Goal: Task Accomplishment & Management: Manage account settings

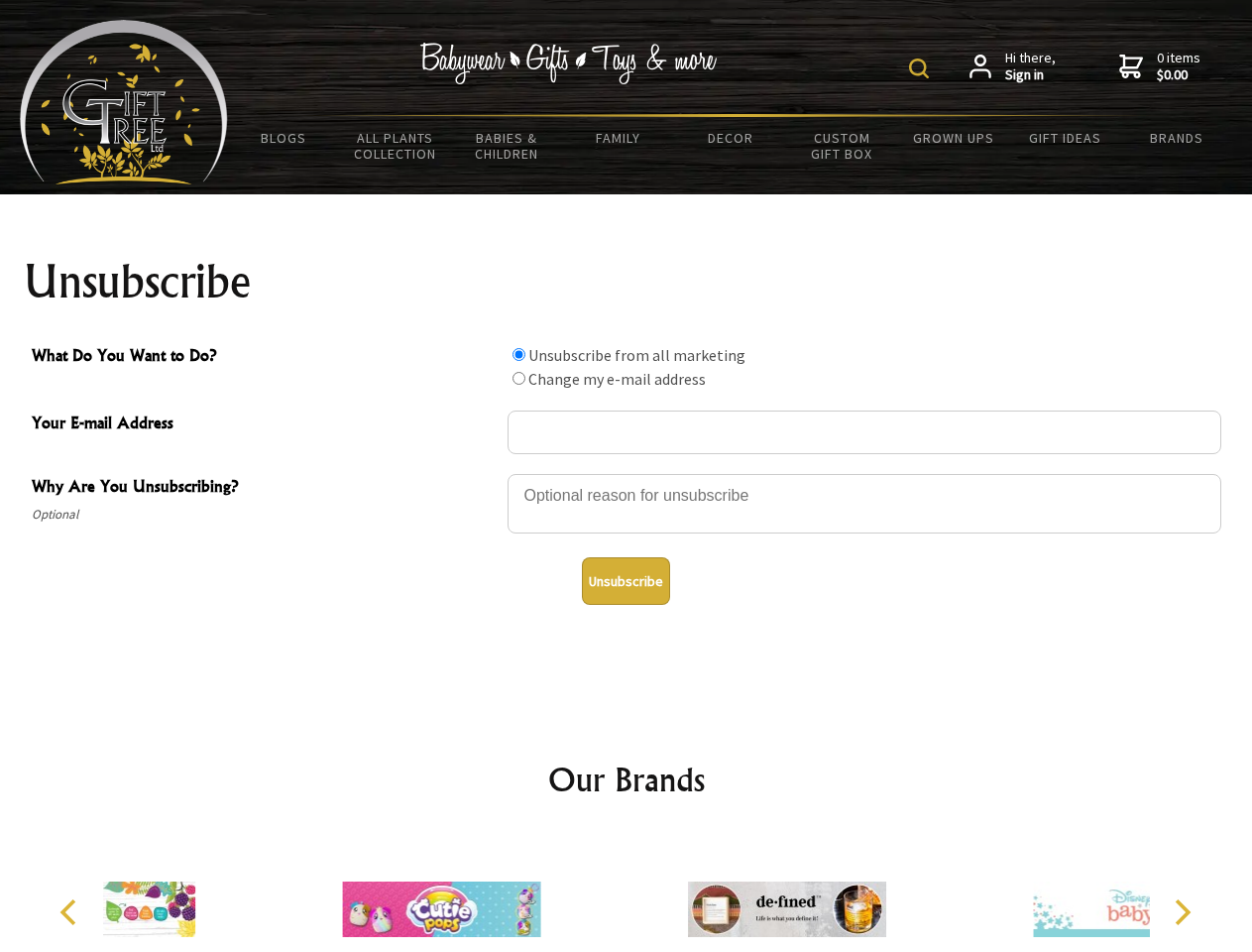
click at [922, 68] on img at bounding box center [919, 68] width 20 height 20
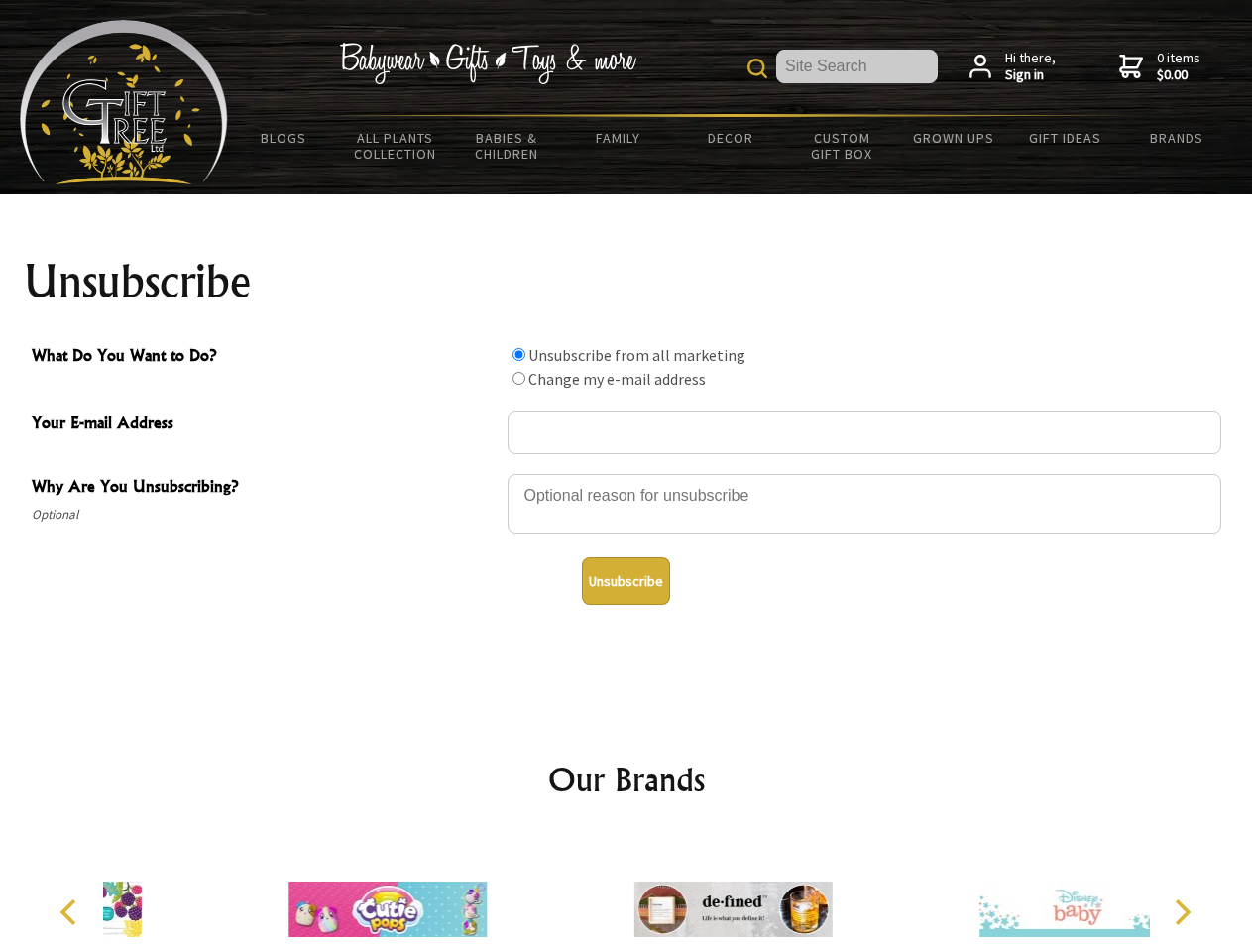
click at [626, 473] on div at bounding box center [864, 506] width 714 height 69
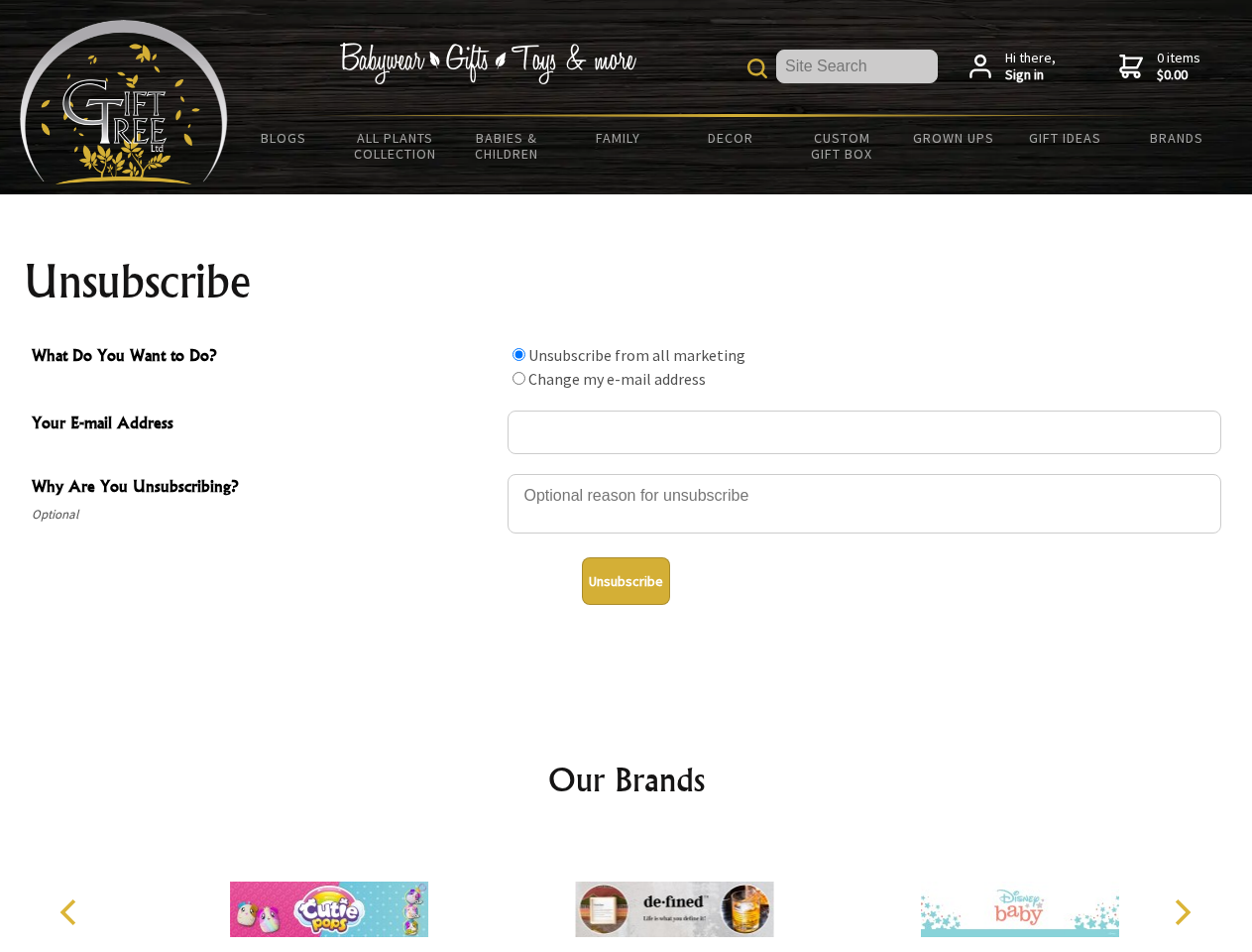
click at [518, 354] on input "What Do You Want to Do?" at bounding box center [518, 354] width 13 height 13
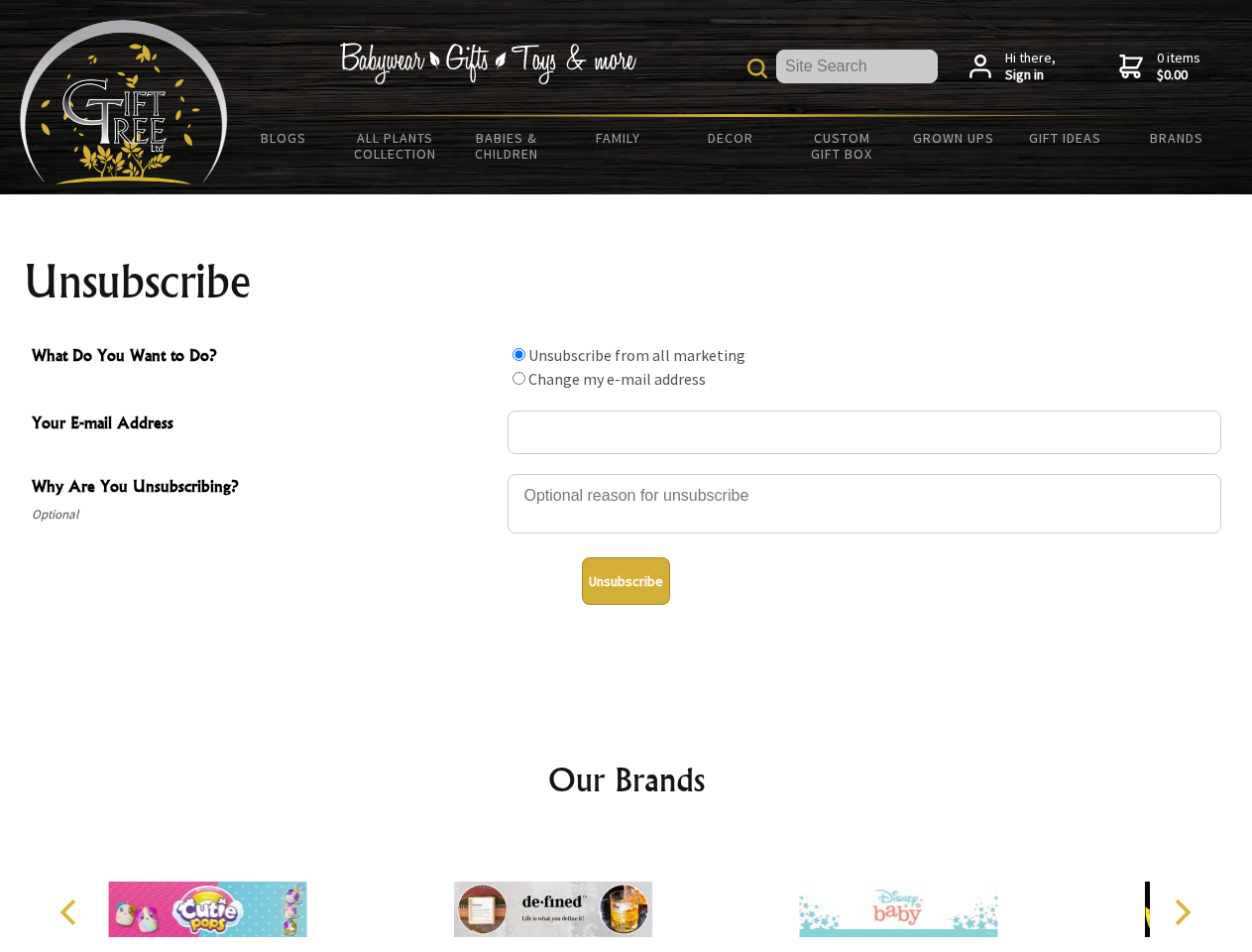
click at [518, 378] on input "What Do You Want to Do?" at bounding box center [518, 378] width 13 height 13
radio input "true"
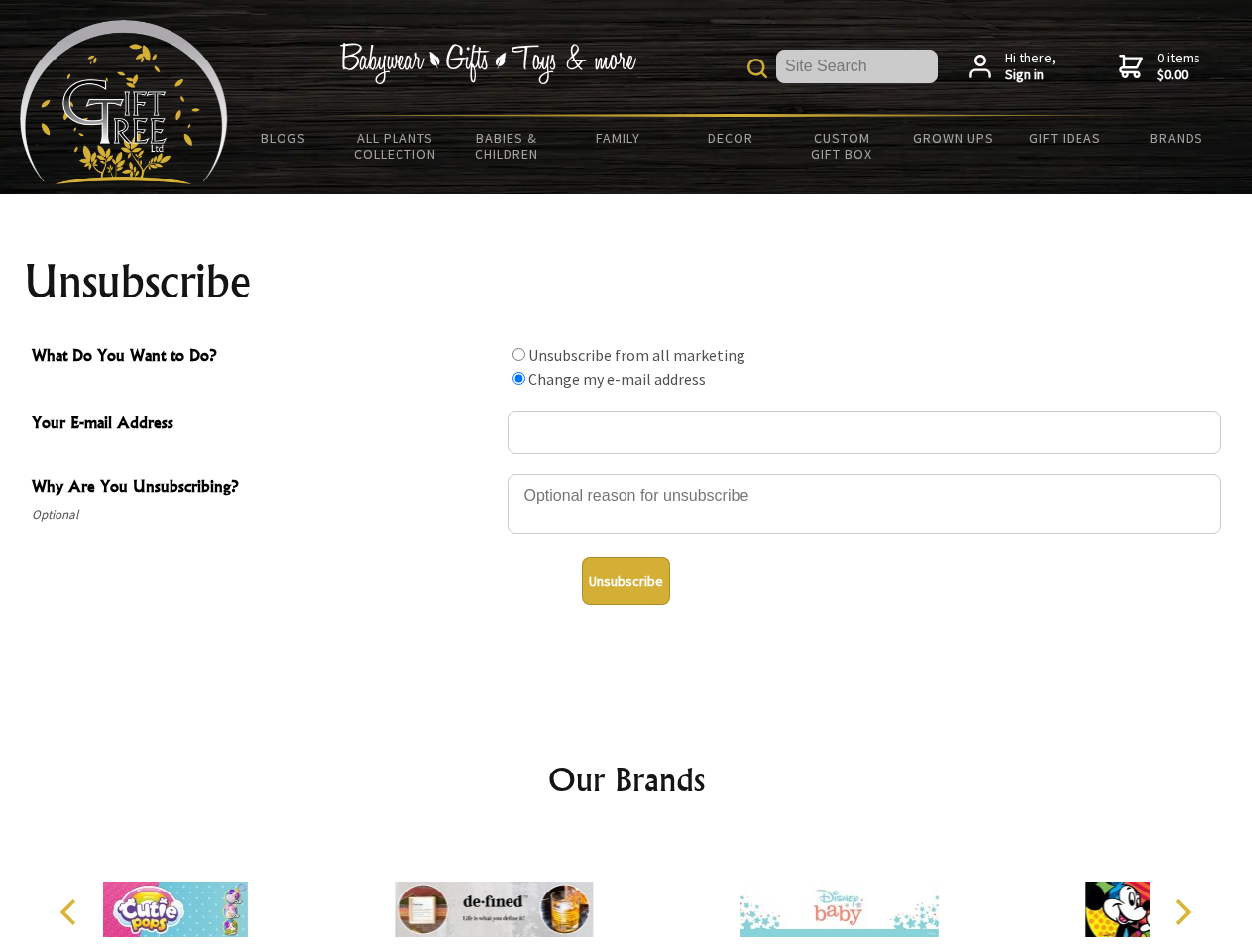
click at [626, 581] on button "Unsubscribe" at bounding box center [626, 581] width 88 height 48
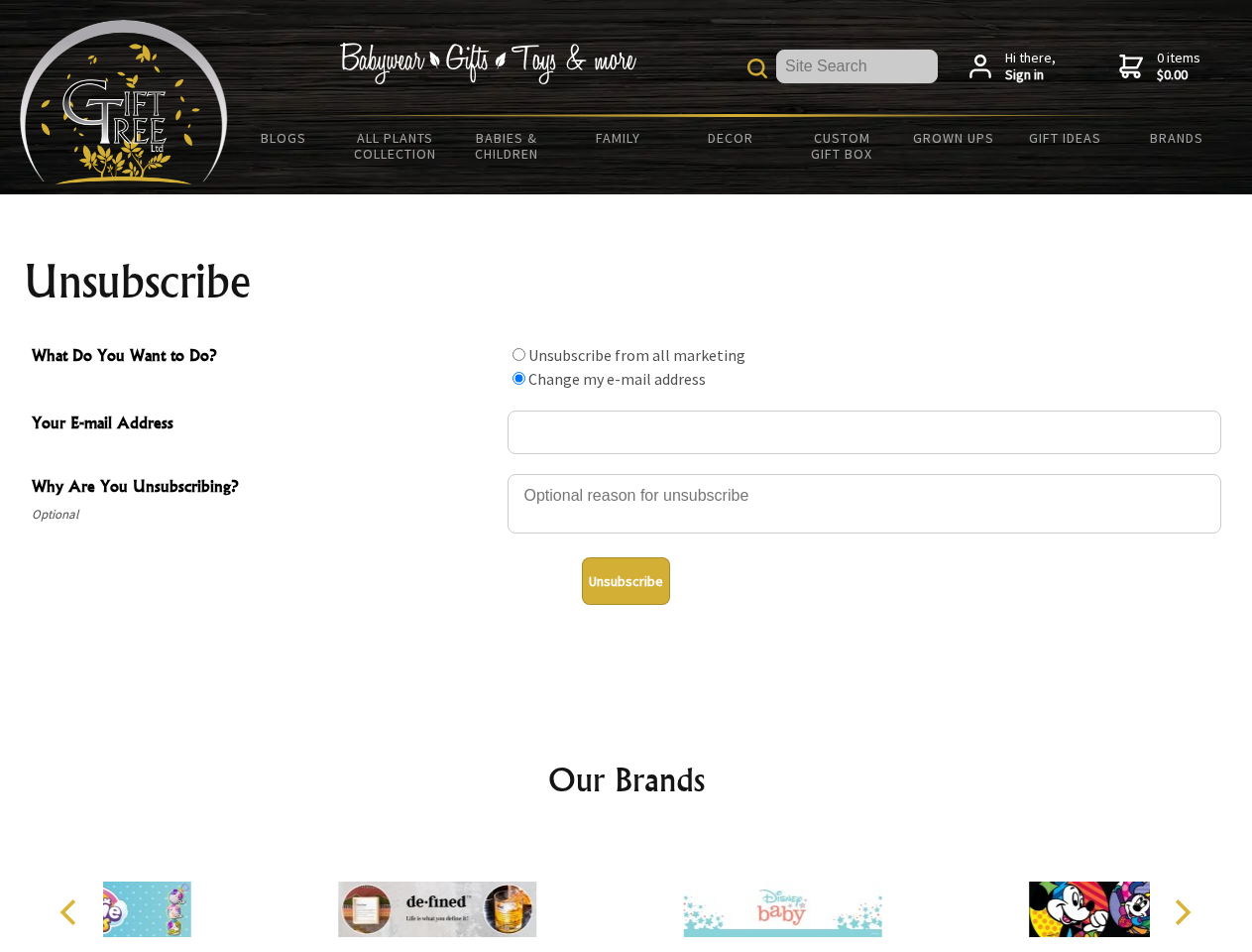
click at [626, 893] on div at bounding box center [782, 912] width 346 height 155
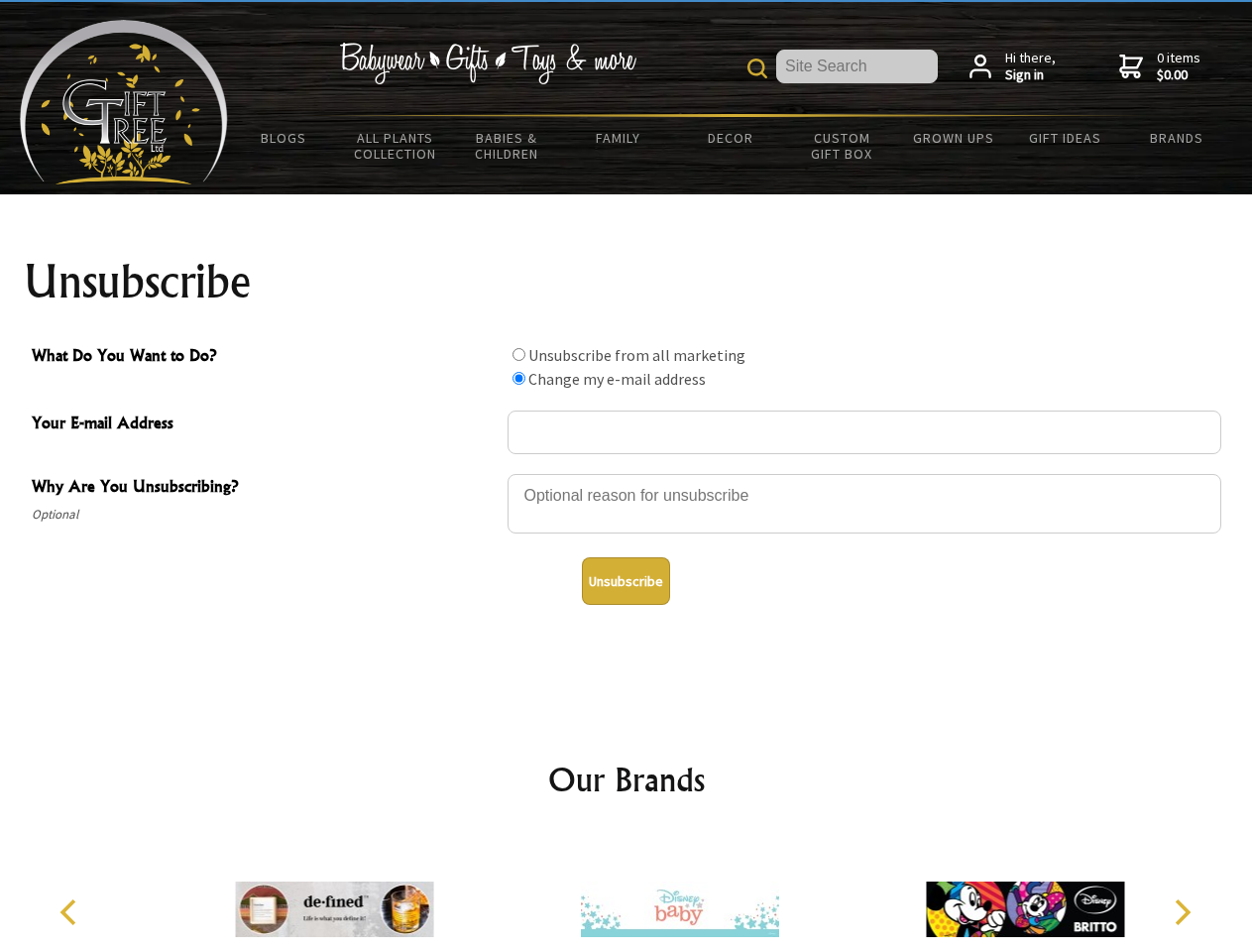
click at [71, 912] on icon "Previous" at bounding box center [70, 912] width 26 height 26
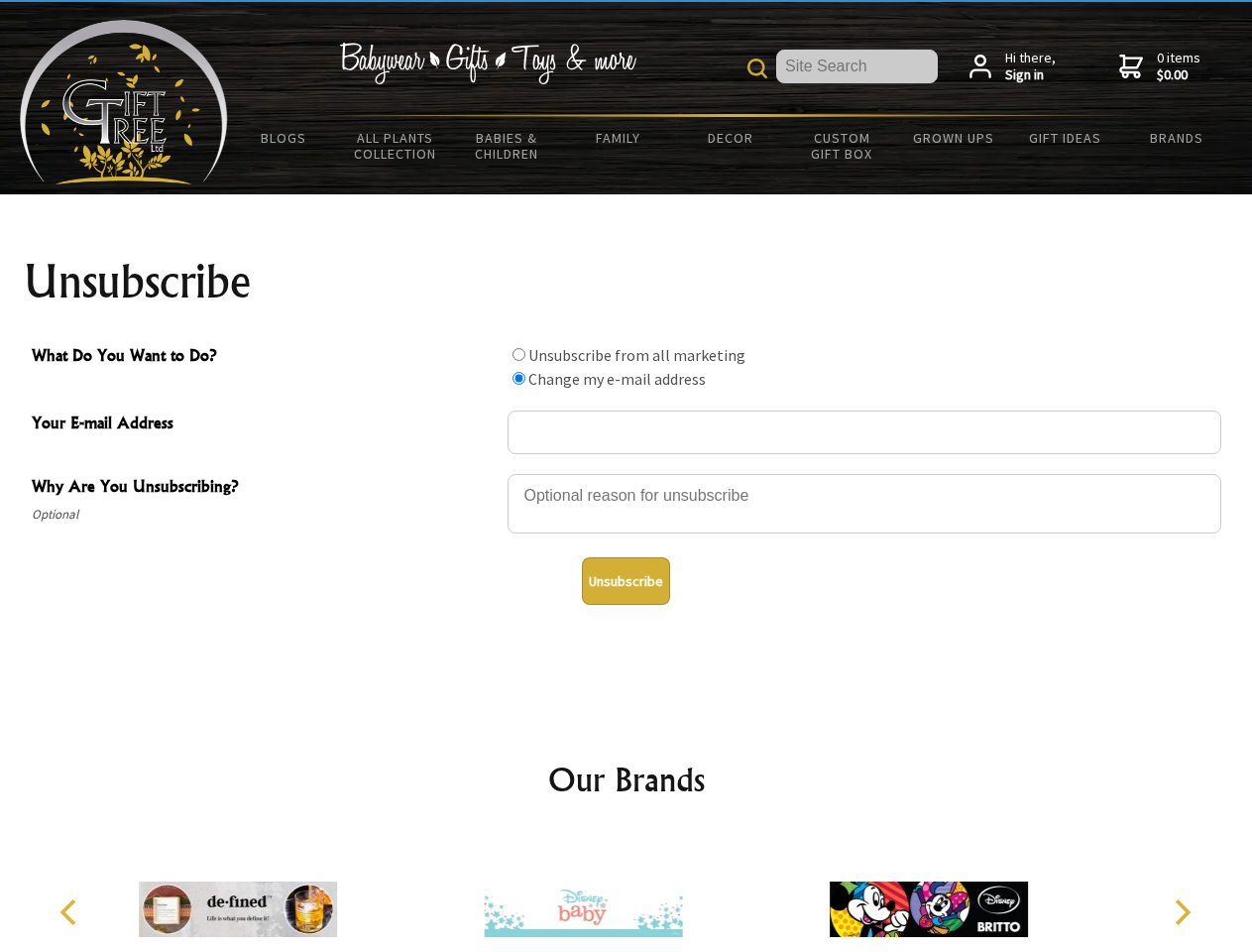
click at [1182, 912] on icon "Next" at bounding box center [1182, 912] width 26 height 26
